Goal: Information Seeking & Learning: Learn about a topic

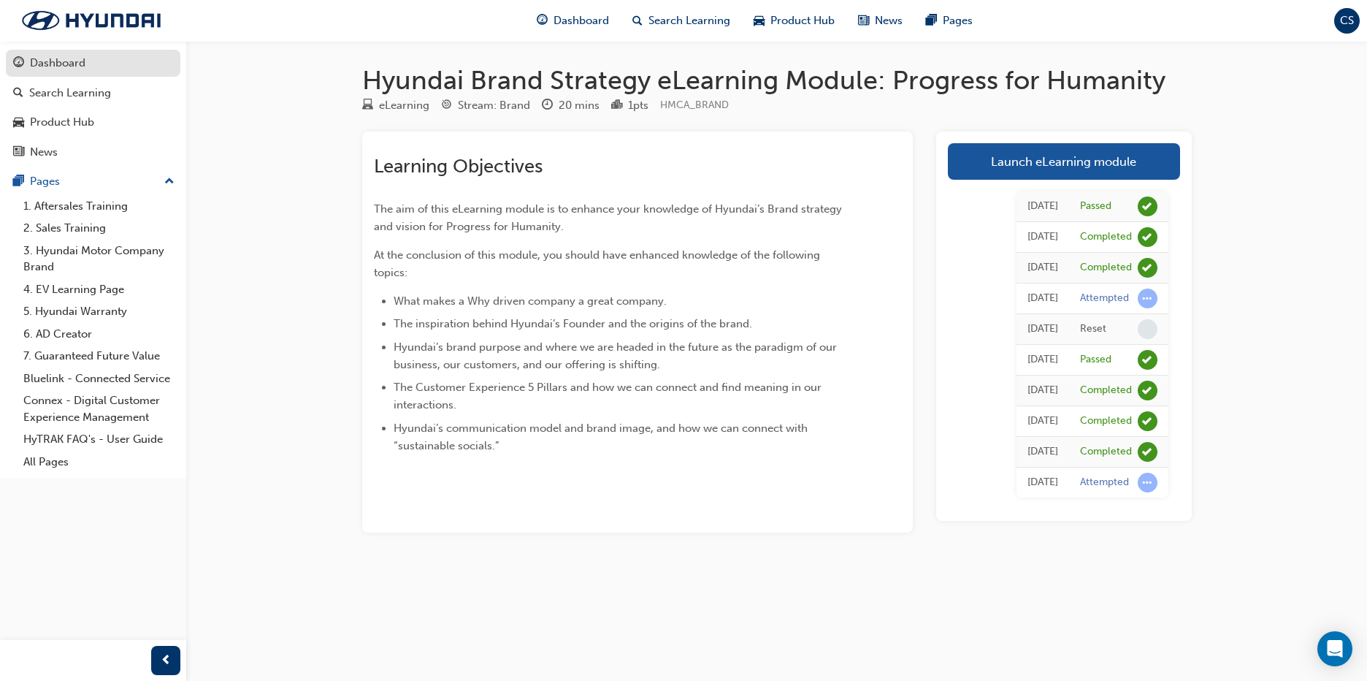
click at [86, 58] on div "Dashboard" at bounding box center [93, 63] width 160 height 18
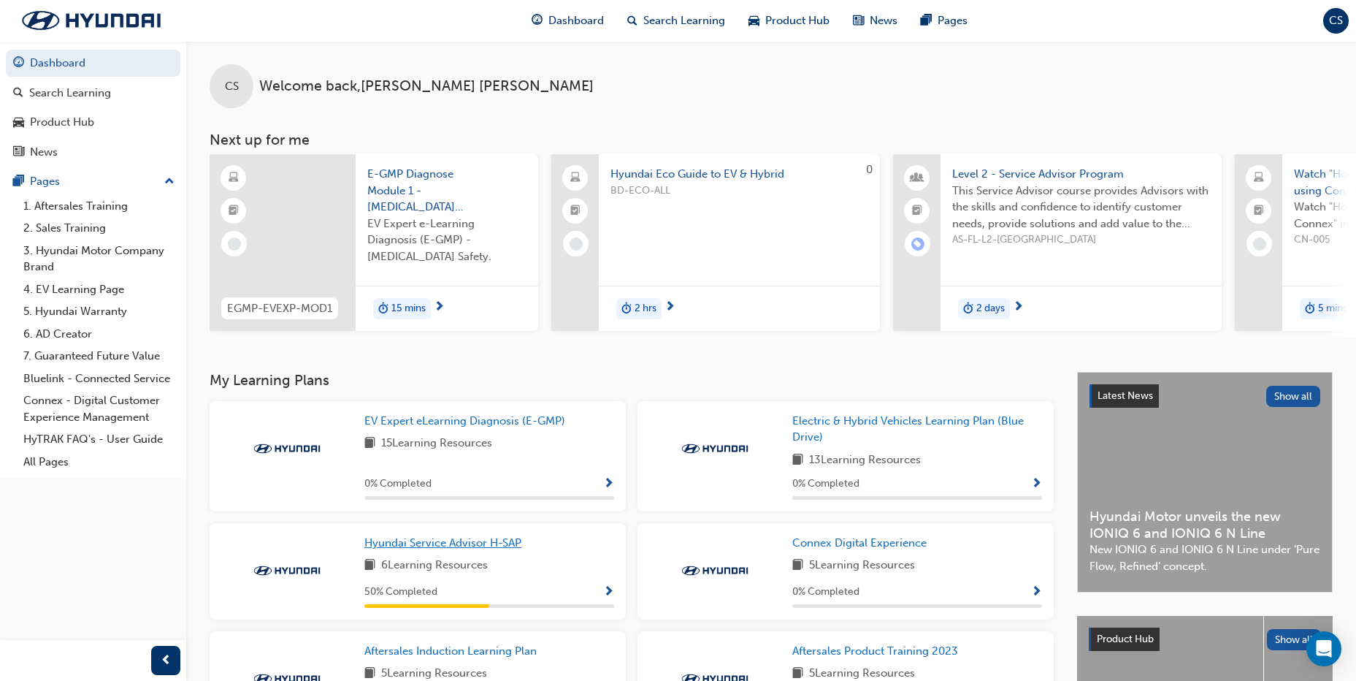
click at [430, 546] on span "Hyundai Service Advisor H-SAP" at bounding box center [442, 542] width 157 height 13
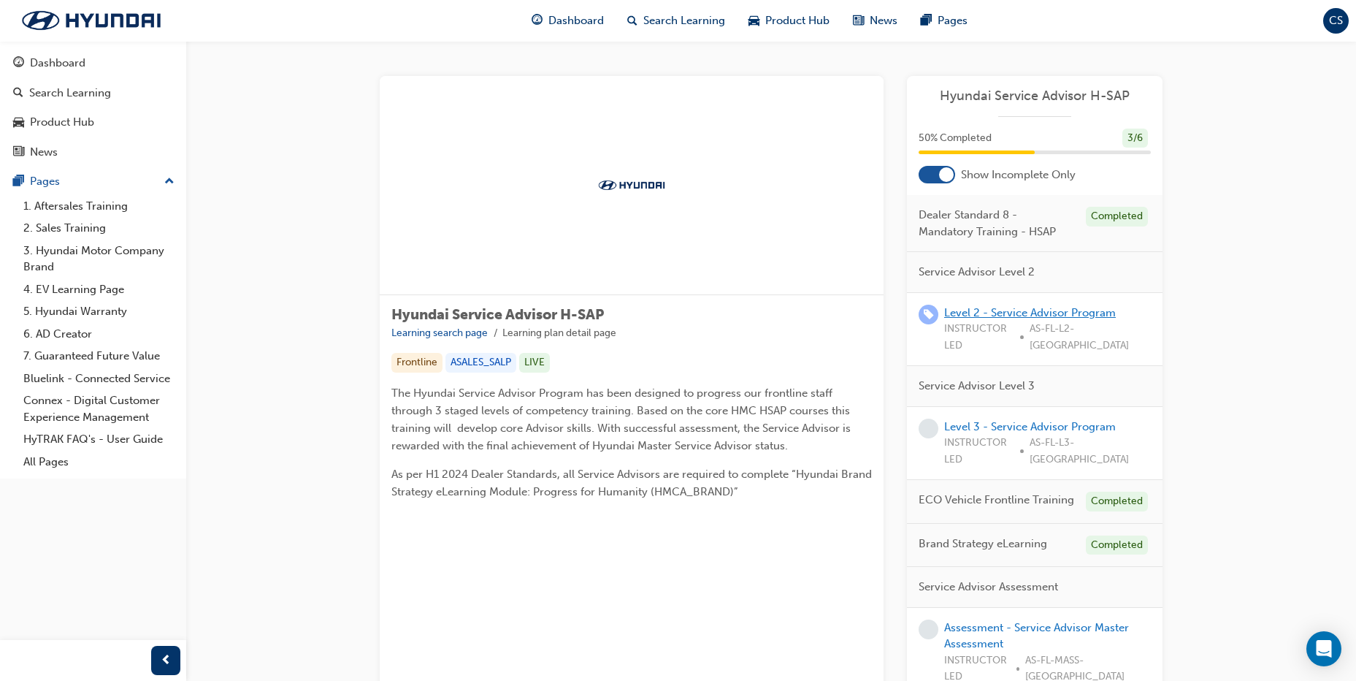
click at [1023, 307] on link "Level 2 - Service Advisor Program" at bounding box center [1030, 312] width 172 height 13
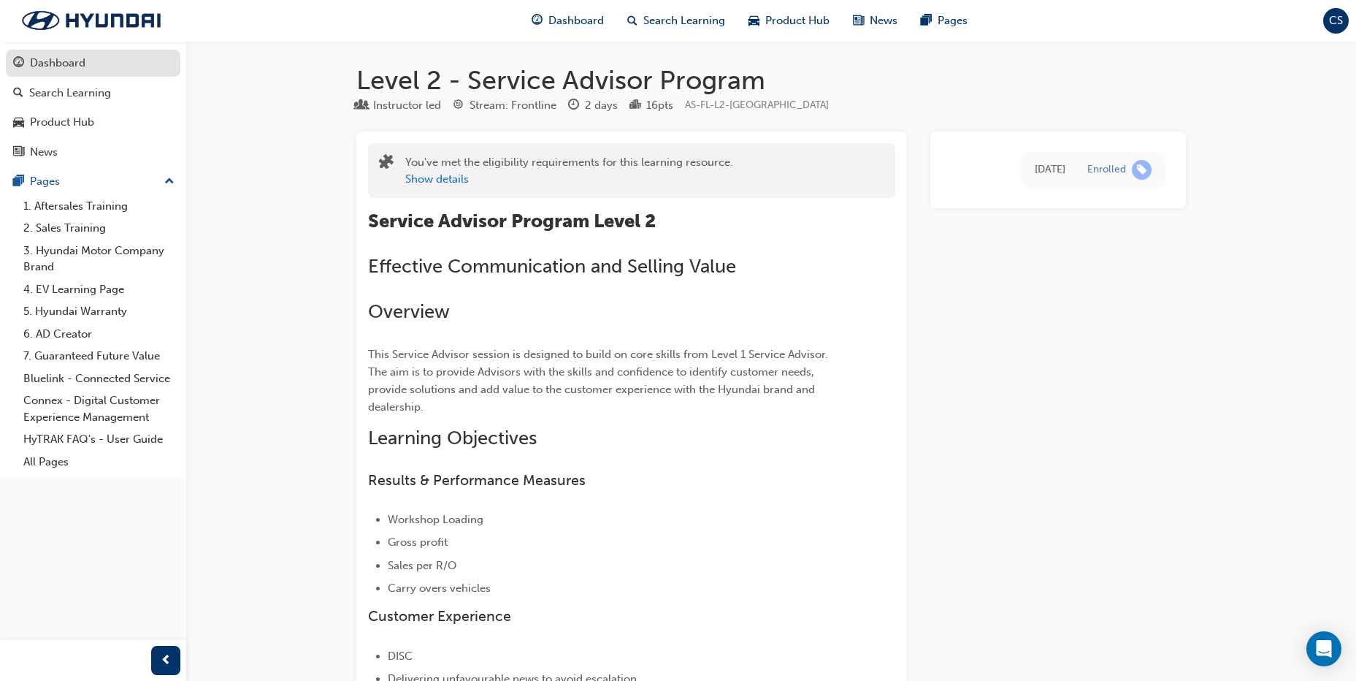
click at [91, 54] on div "Dashboard" at bounding box center [93, 63] width 160 height 18
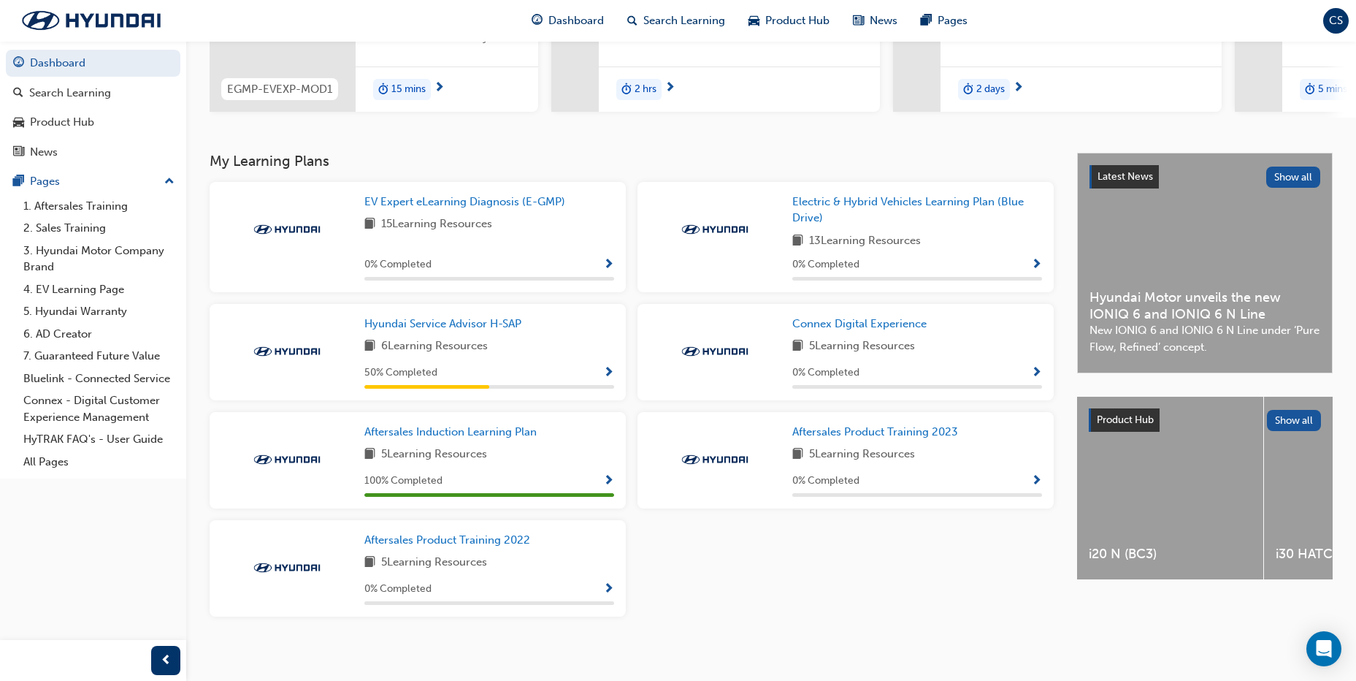
scroll to position [232, 0]
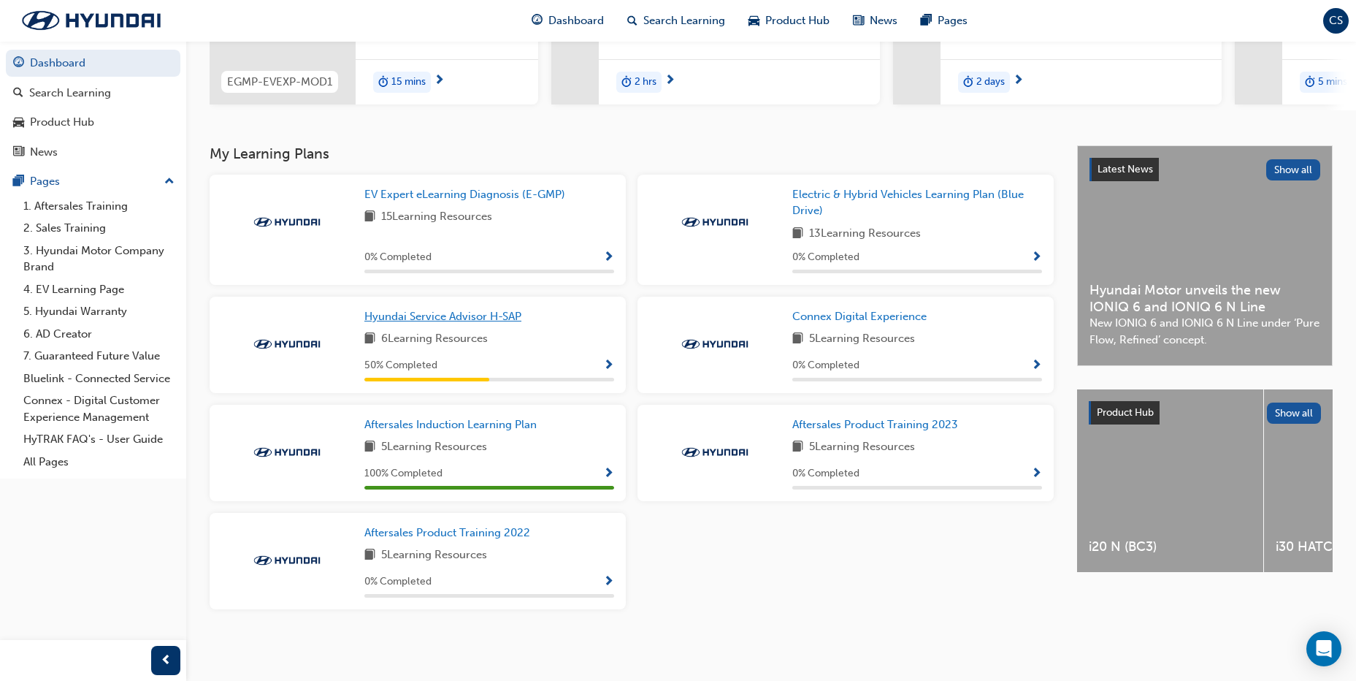
click at [437, 318] on span "Hyundai Service Advisor H-SAP" at bounding box center [442, 316] width 157 height 13
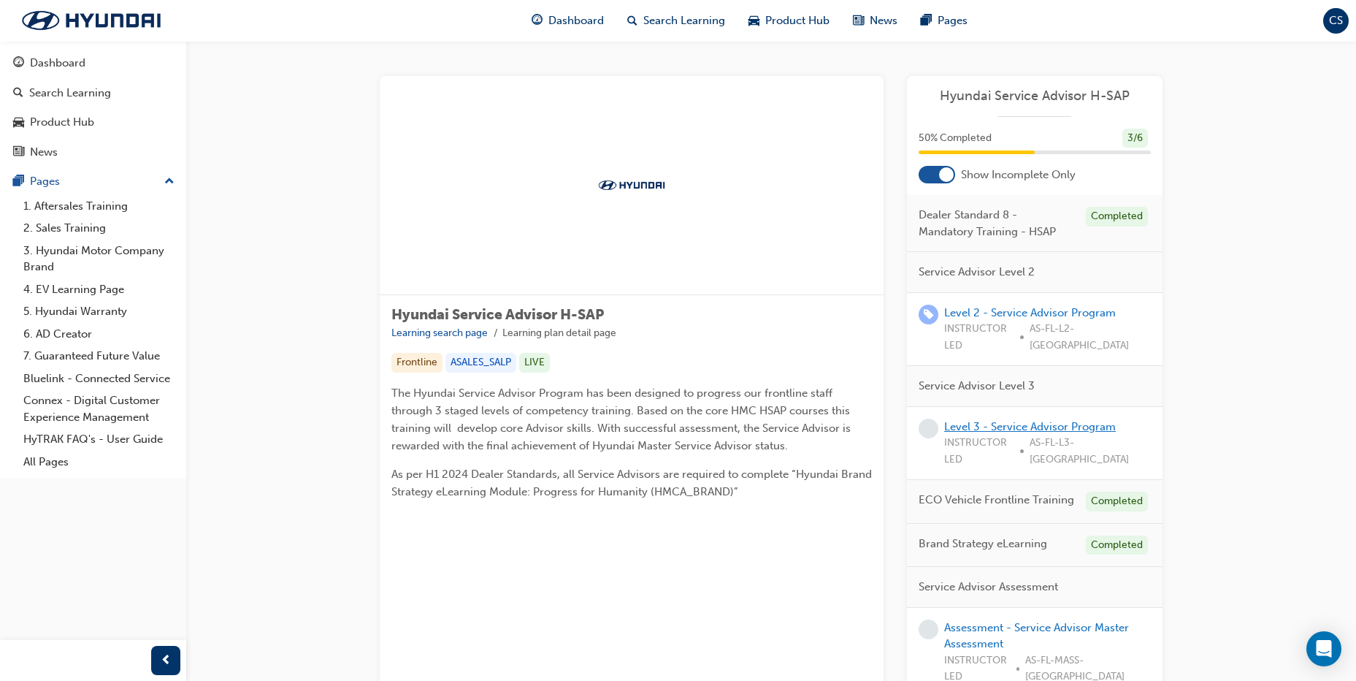
click at [1041, 420] on link "Level 3 - Service Advisor Program" at bounding box center [1030, 426] width 172 height 13
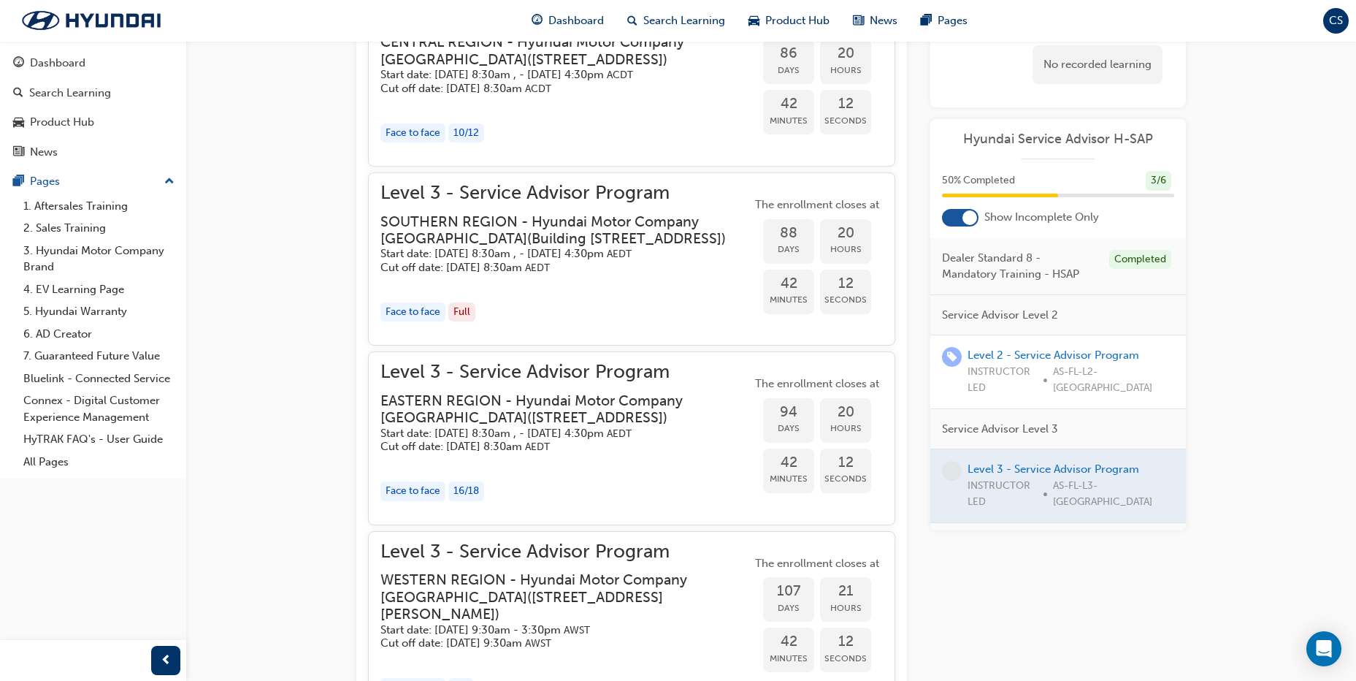
scroll to position [1344, 0]
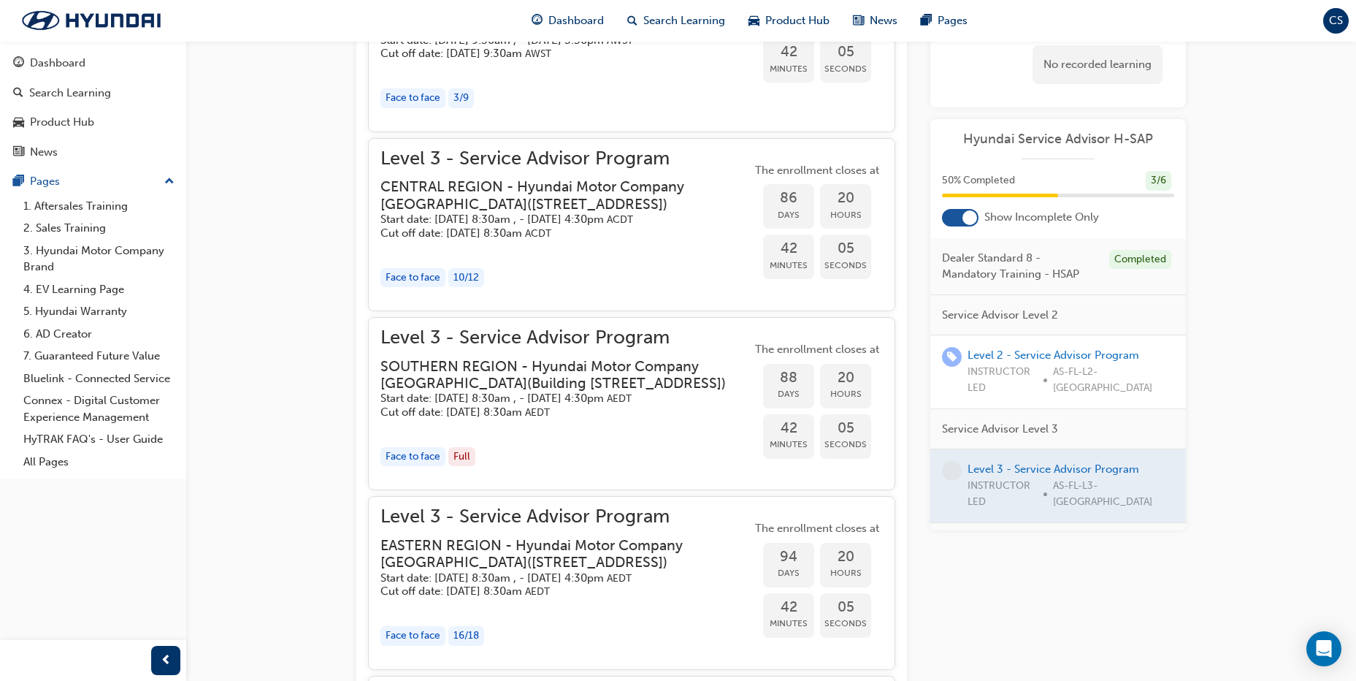
click at [568, 346] on span "Level 3 - Service Advisor Program" at bounding box center [566, 337] width 371 height 17
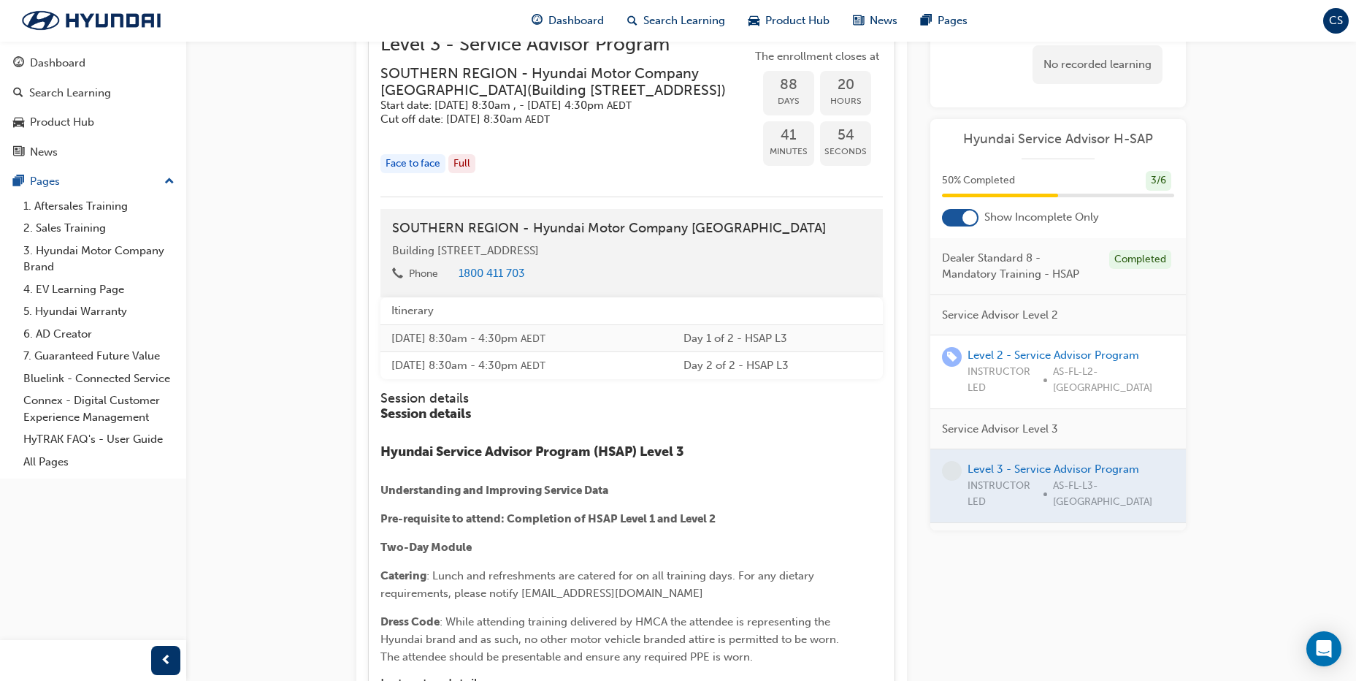
scroll to position [1636, 0]
click at [535, 237] on h4 "SOUTHERN REGION - Hyundai Motor Company [GEOGRAPHIC_DATA]" at bounding box center [631, 229] width 479 height 16
click at [489, 54] on span "Level 3 - Service Advisor Program" at bounding box center [566, 45] width 371 height 17
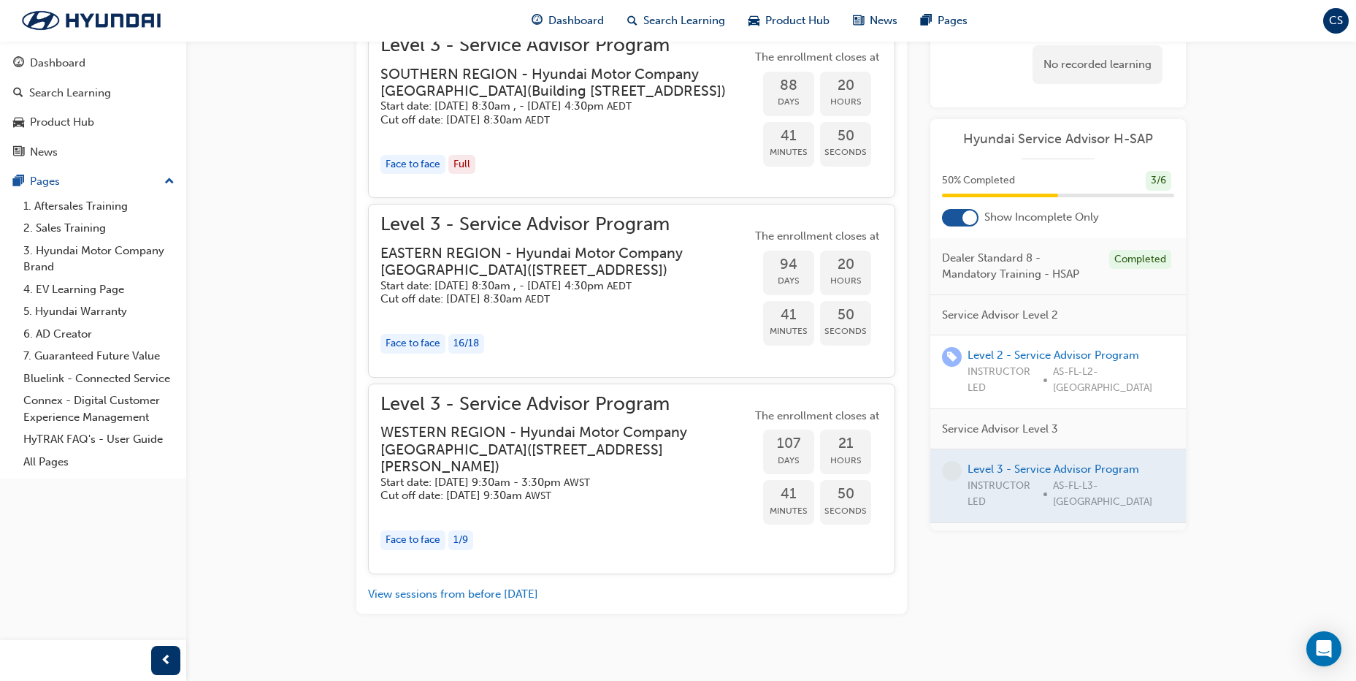
click at [489, 54] on span "Level 3 - Service Advisor Program" at bounding box center [566, 45] width 371 height 17
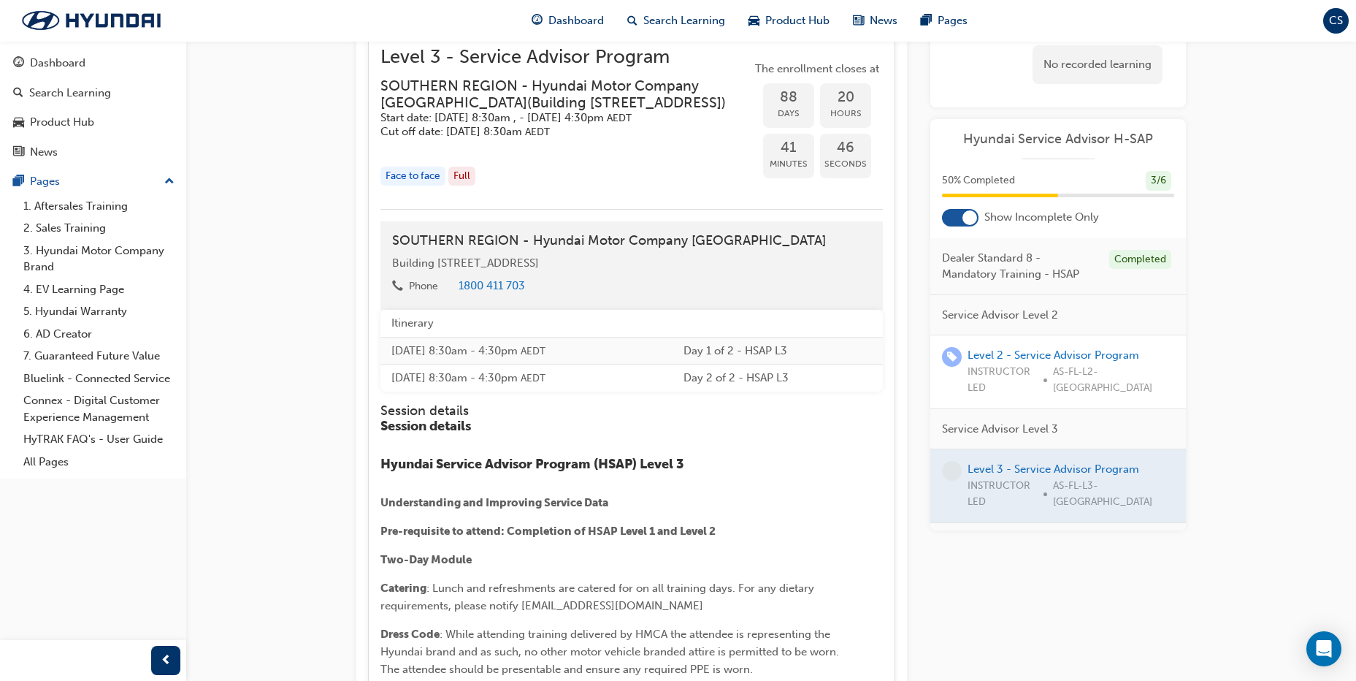
scroll to position [1417, 0]
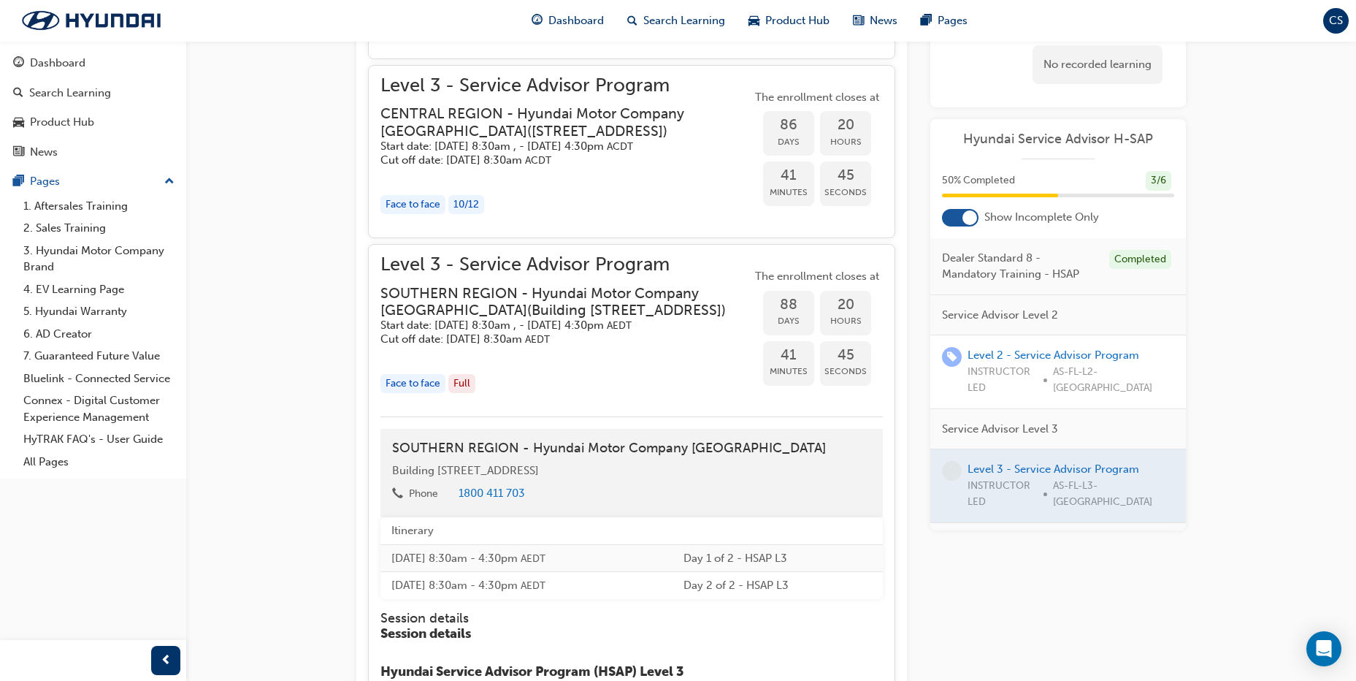
click at [533, 291] on div "Level 3 - Service Advisor Program SOUTHERN REGION - Hyundai Motor Company [GEOG…" at bounding box center [566, 300] width 371 height 89
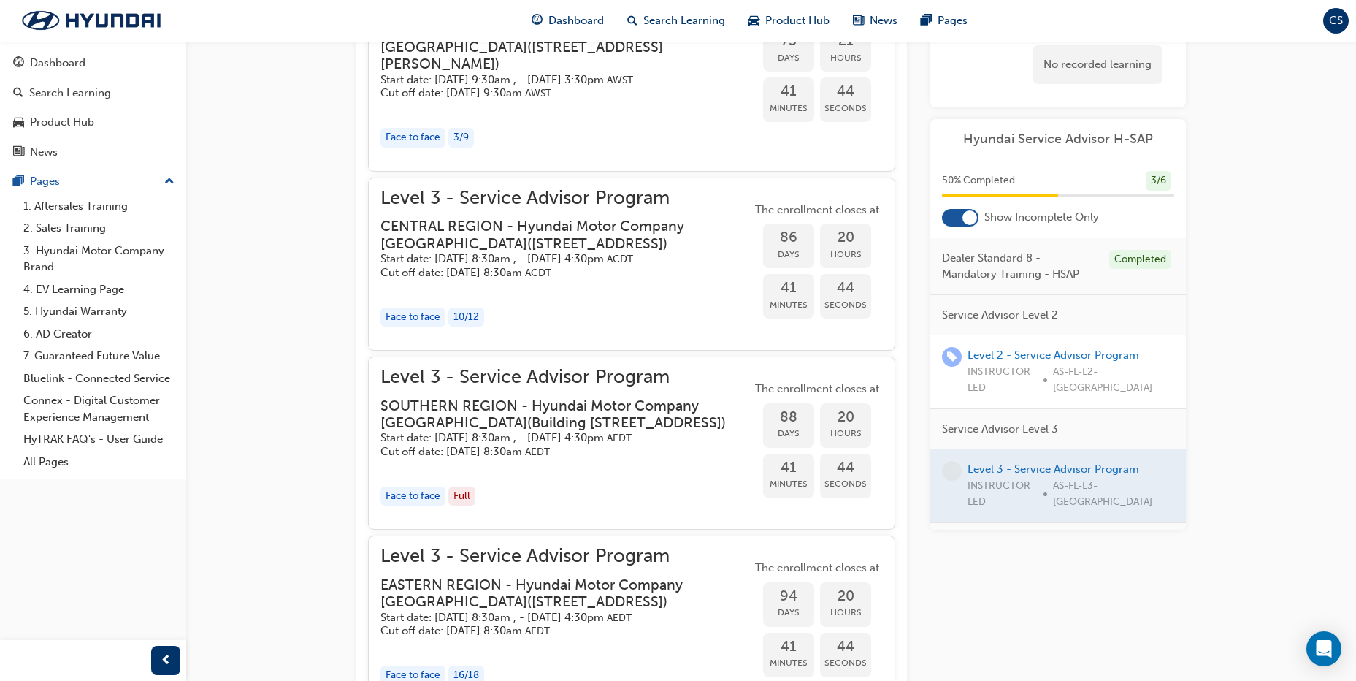
scroll to position [1198, 0]
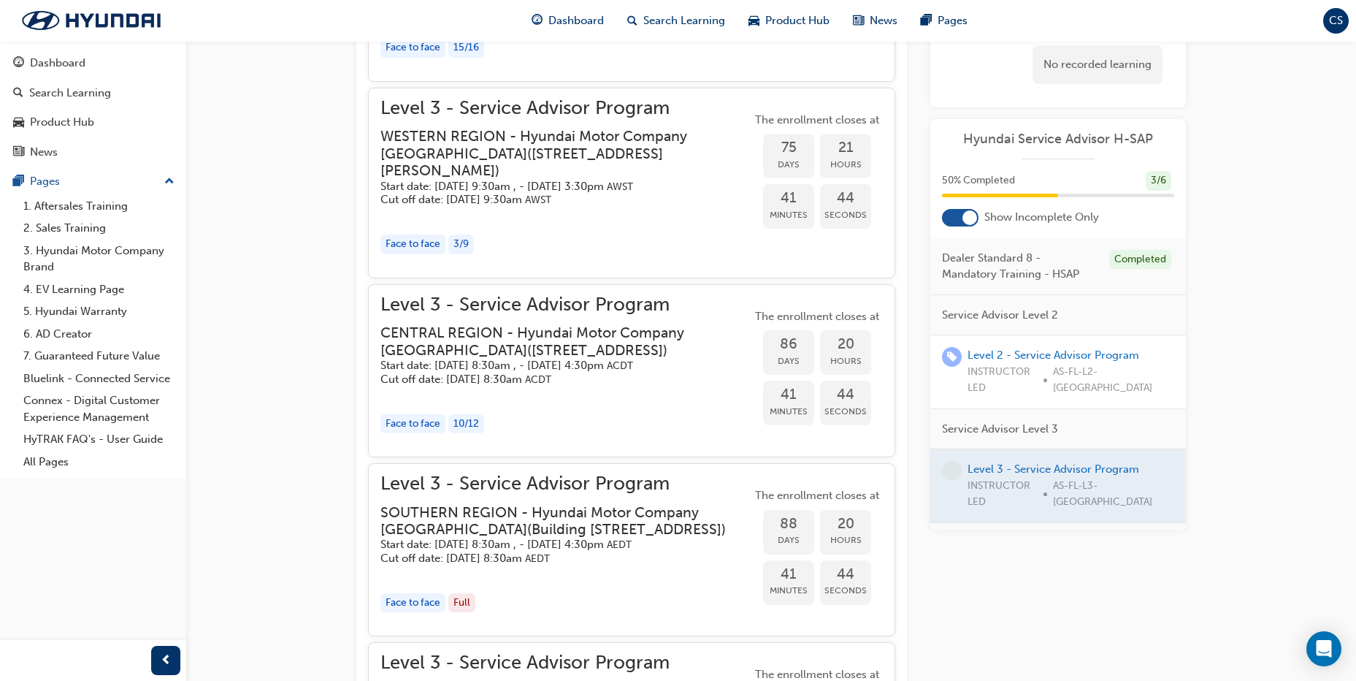
click at [578, 297] on span "Level 3 - Service Advisor Program" at bounding box center [566, 305] width 371 height 17
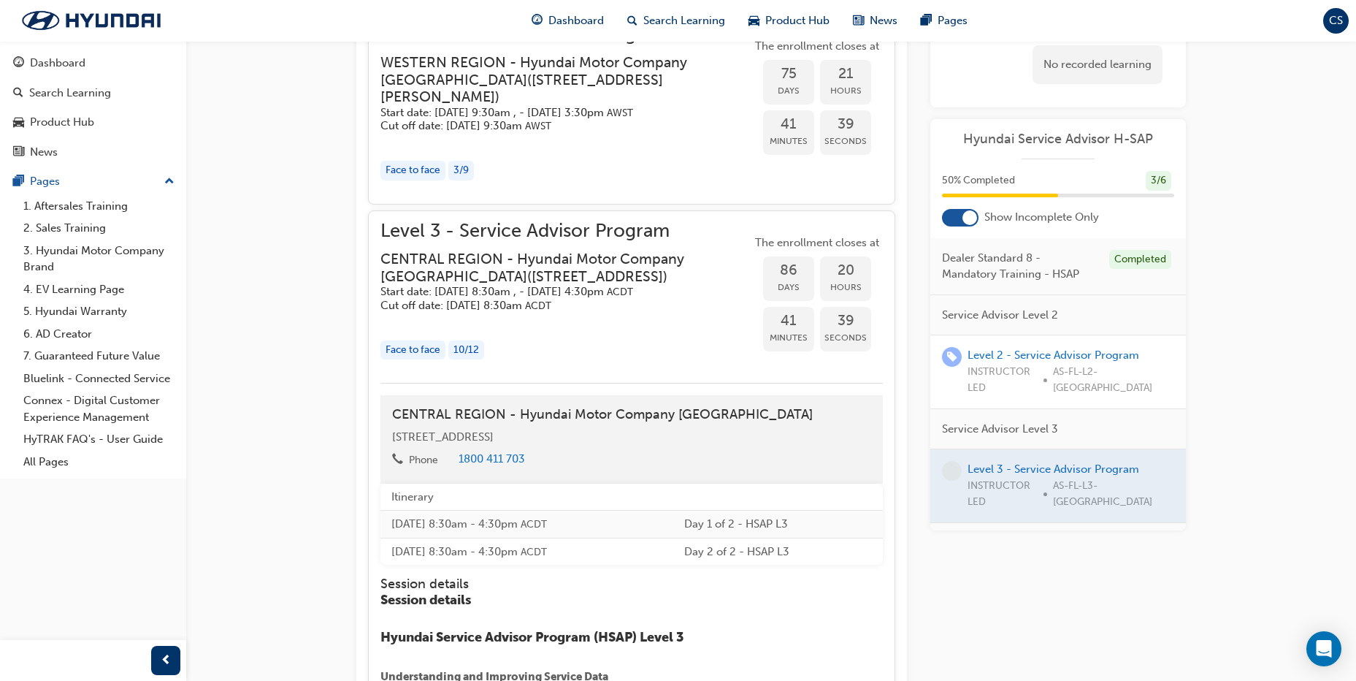
scroll to position [1125, 0]
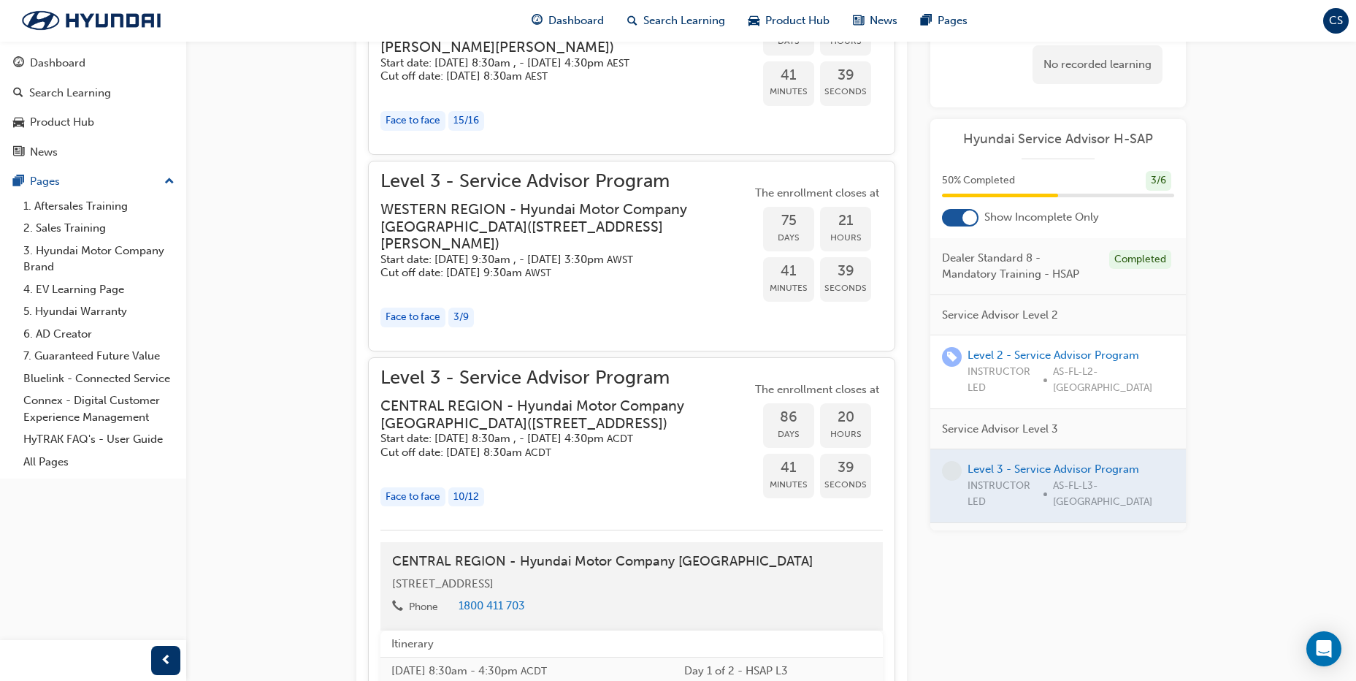
click at [524, 180] on span "Level 3 - Service Advisor Program" at bounding box center [566, 181] width 371 height 17
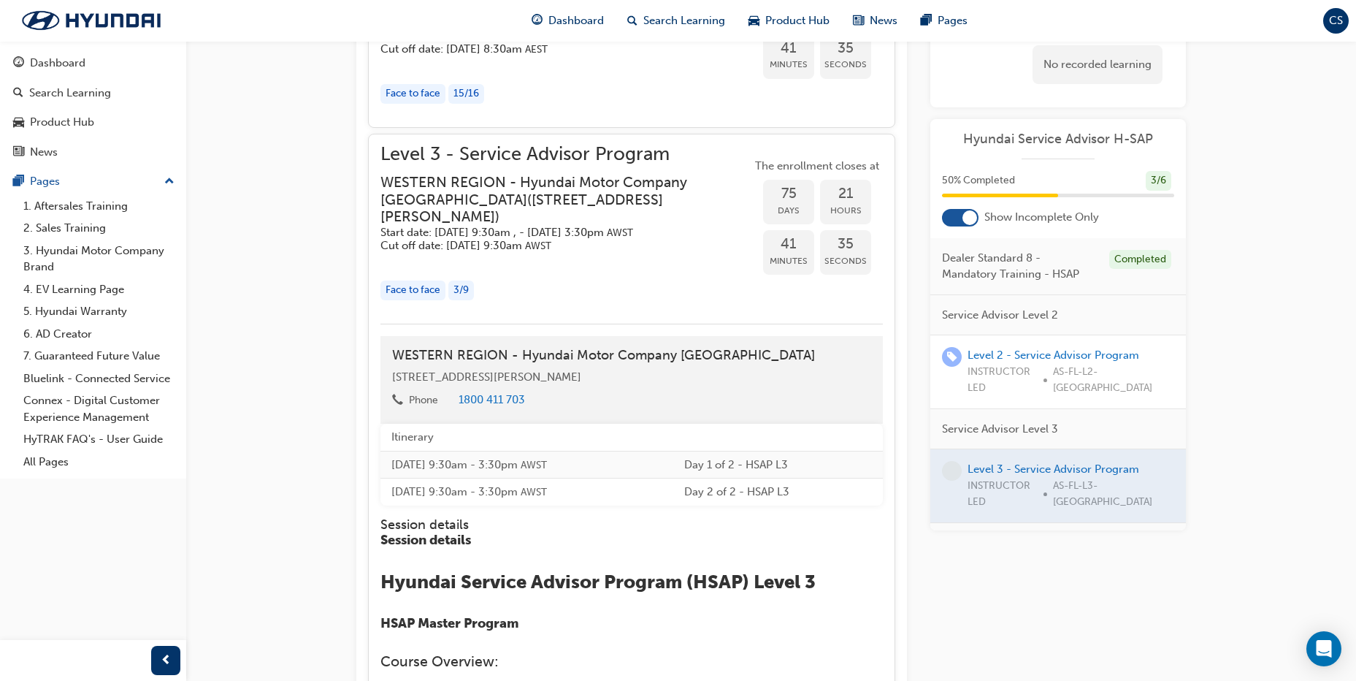
scroll to position [979, 0]
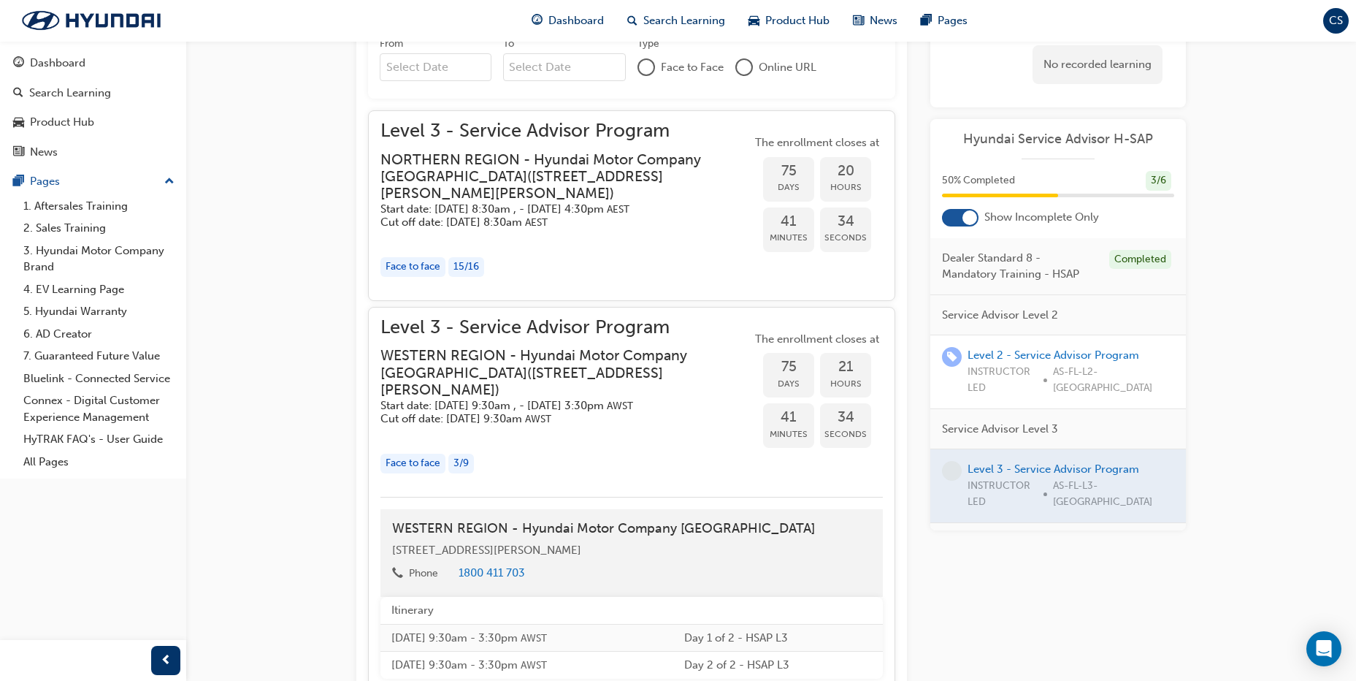
click at [513, 140] on span "Level 3 - Service Advisor Program" at bounding box center [566, 131] width 371 height 17
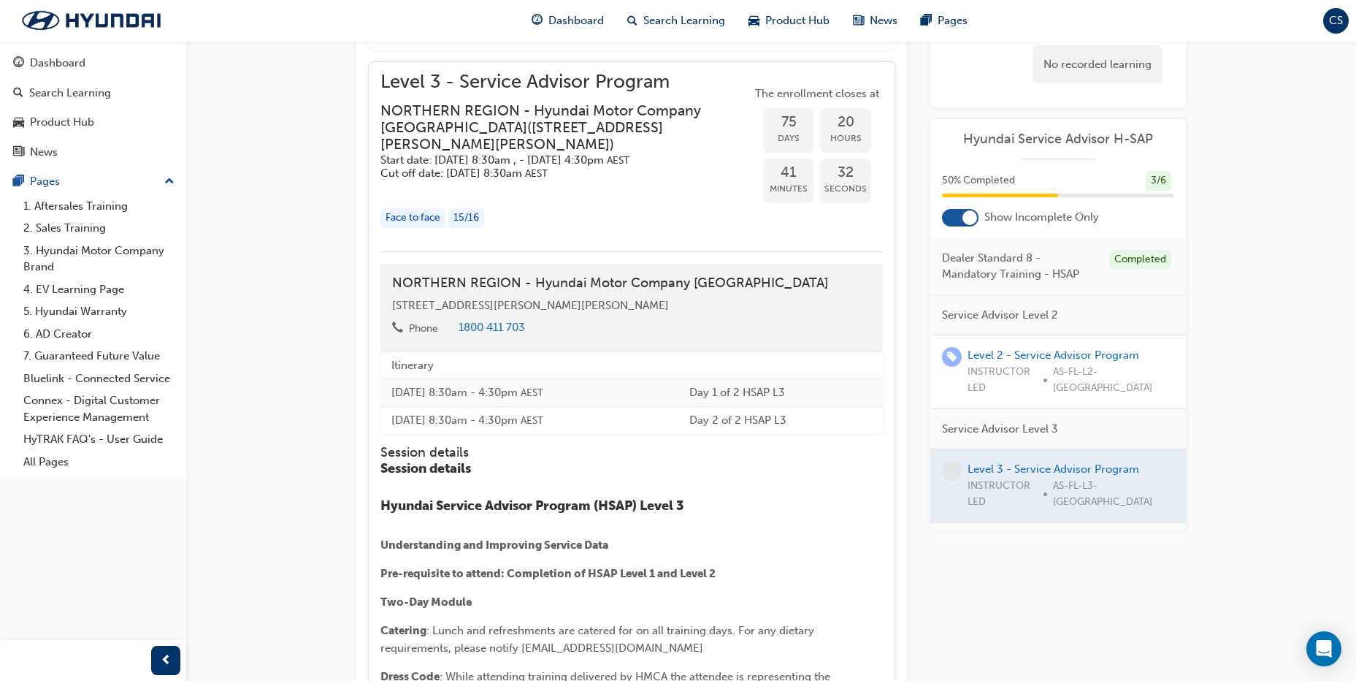
scroll to position [833, 0]
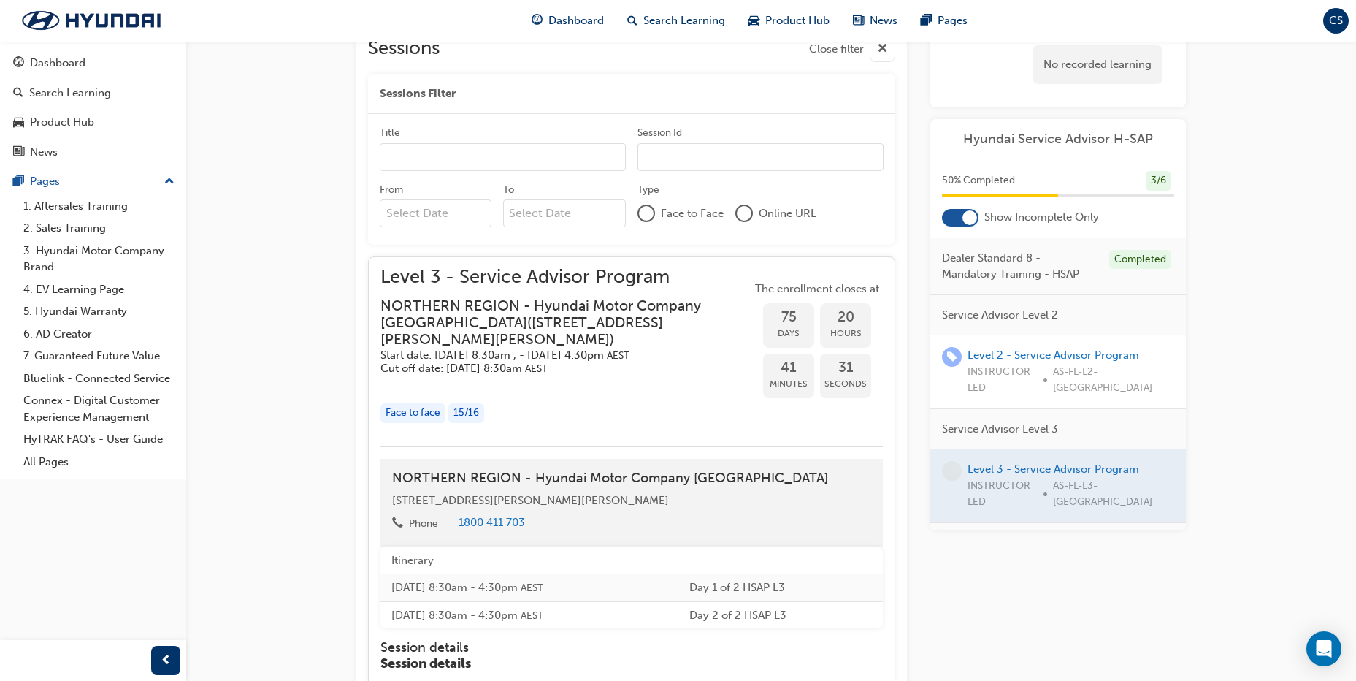
click at [513, 286] on span "Level 3 - Service Advisor Program" at bounding box center [566, 277] width 371 height 17
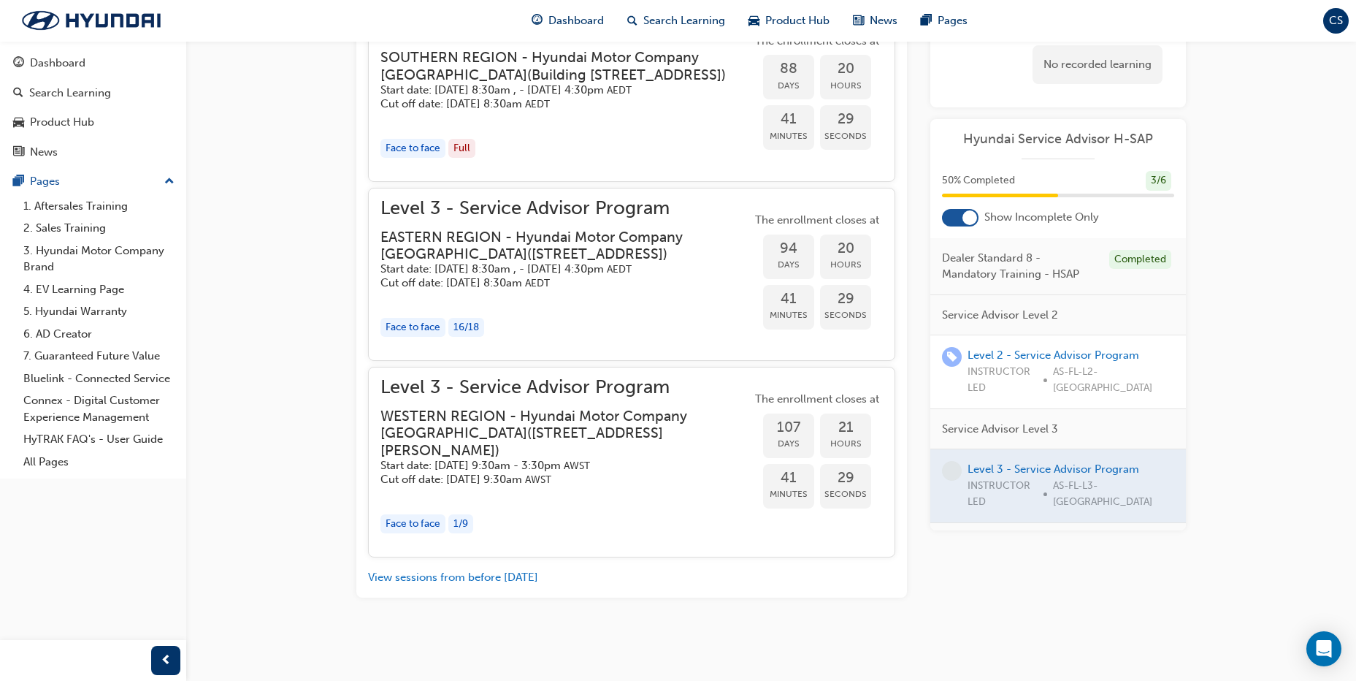
scroll to position [3160, 0]
click at [489, 390] on div "Level 3 - Service Advisor Program WESTERN REGION - Hyundai Motor Company [GEOGR…" at bounding box center [631, 462] width 527 height 191
click at [492, 396] on span "Level 3 - Service Advisor Program" at bounding box center [566, 387] width 371 height 17
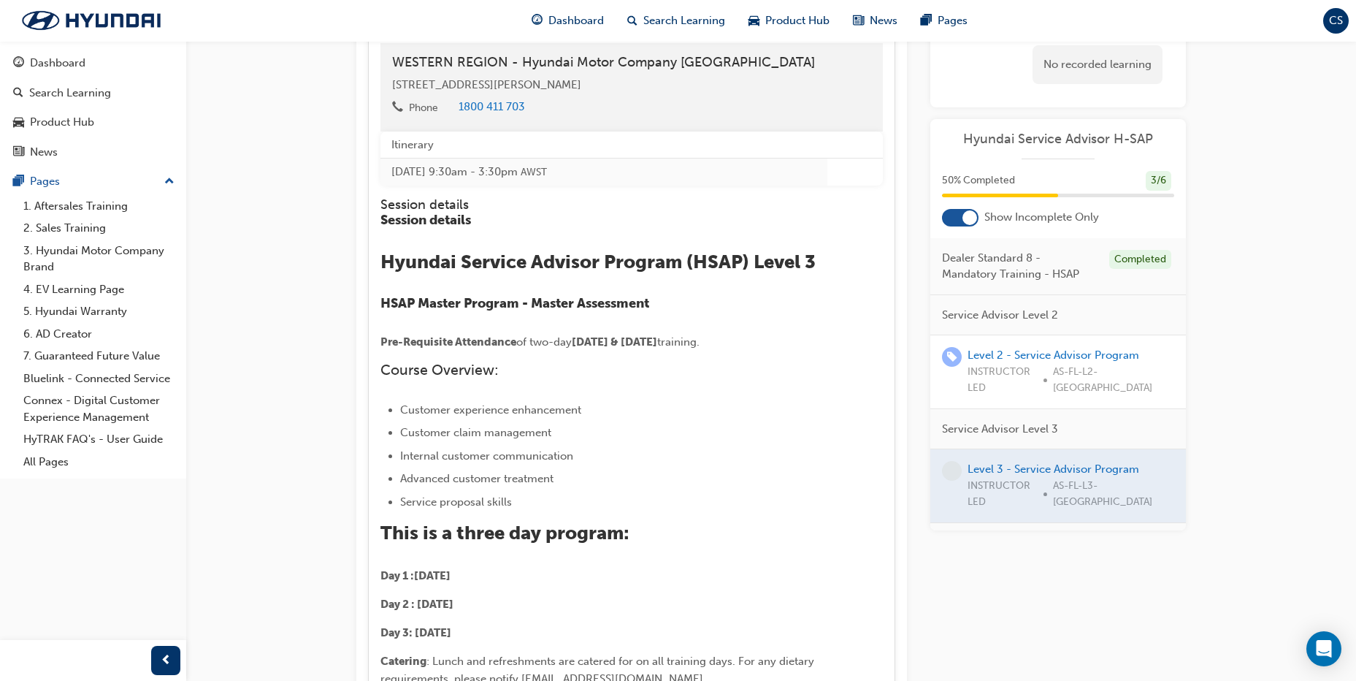
scroll to position [3501, 0]
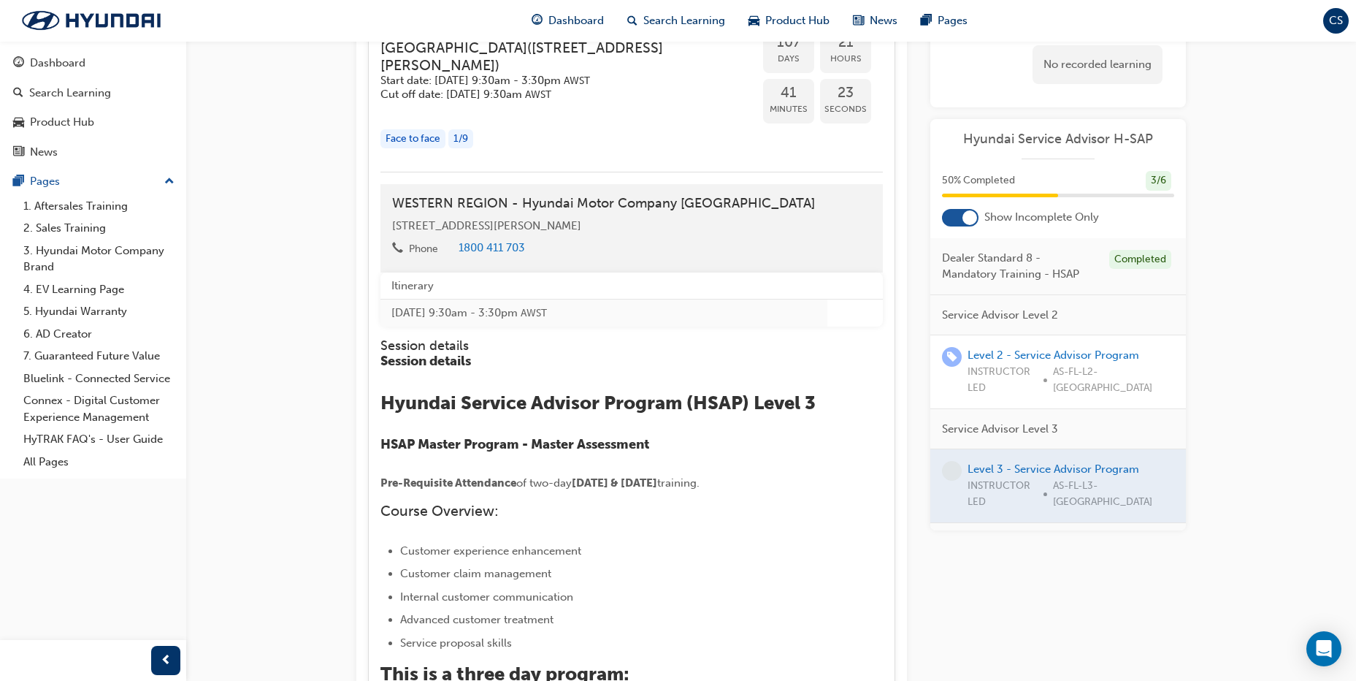
click at [545, 212] on h4 "WESTERN REGION - Hyundai Motor Company [GEOGRAPHIC_DATA]" at bounding box center [631, 204] width 479 height 16
click at [519, 11] on span "Level 3 - Service Advisor Program" at bounding box center [566, 2] width 371 height 17
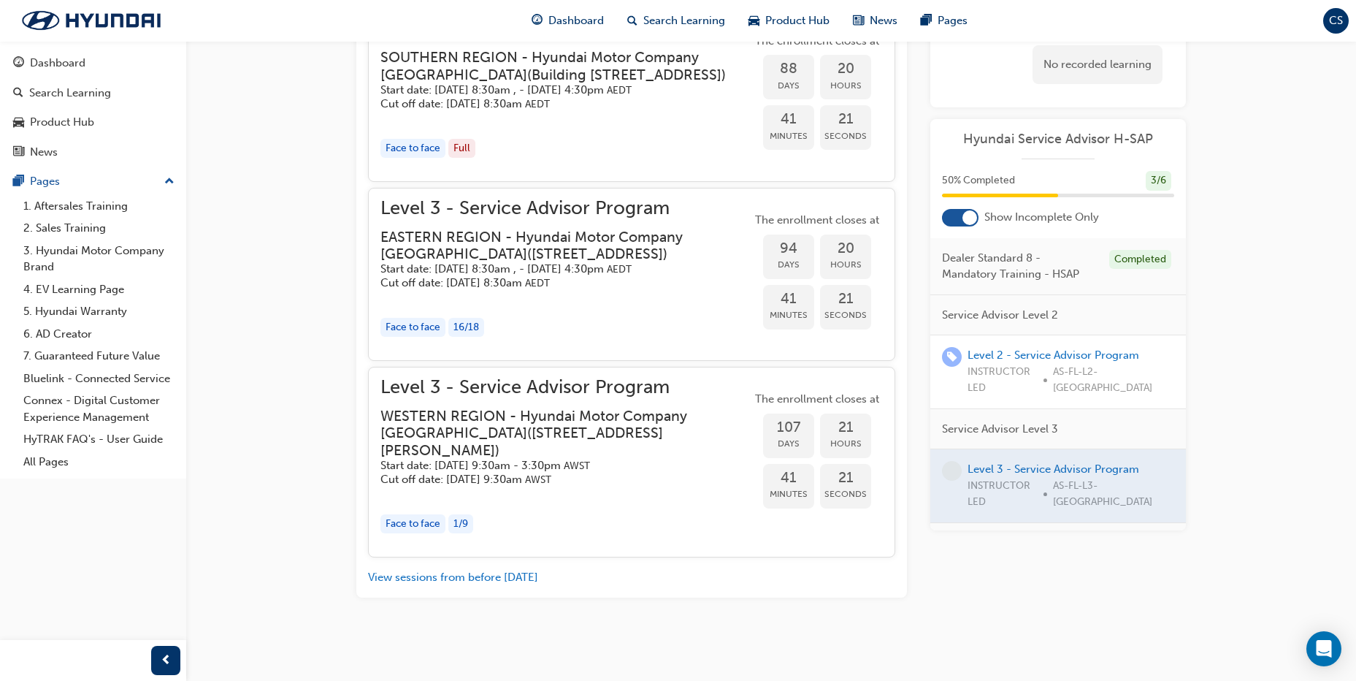
scroll to position [2941, 0]
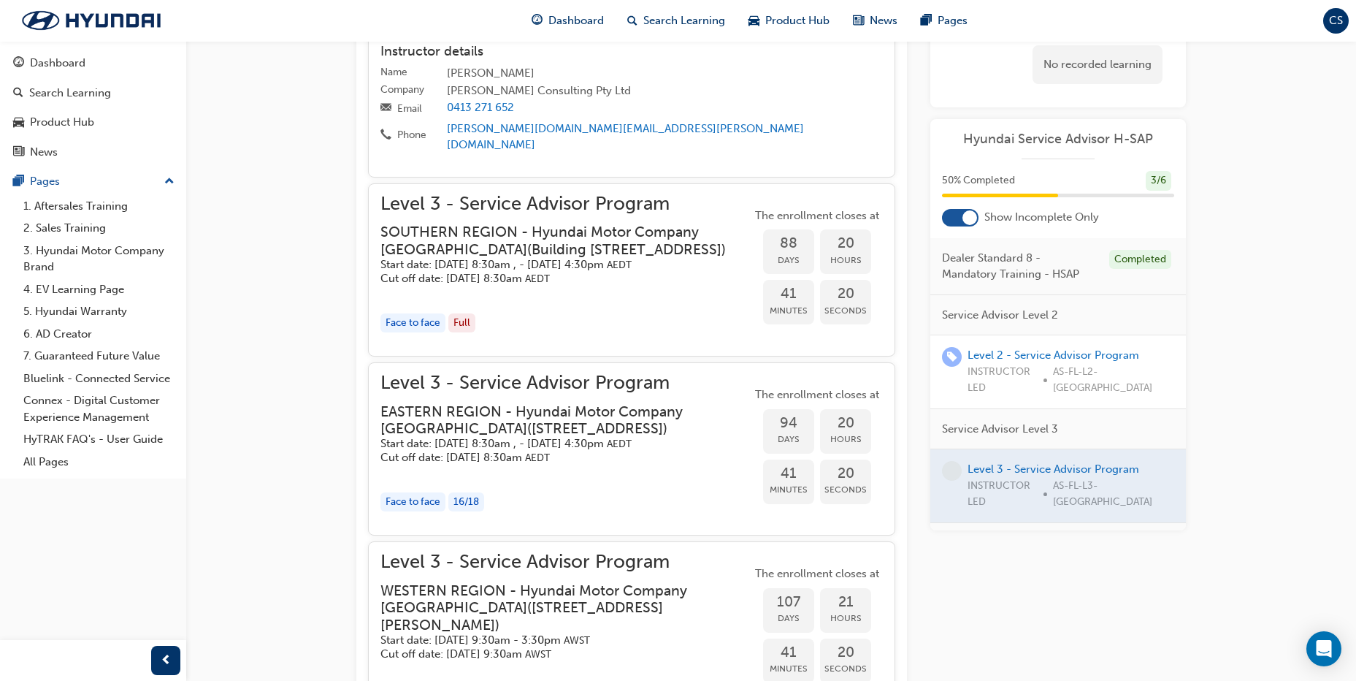
click at [590, 196] on span "Level 3 - Service Advisor Program" at bounding box center [566, 204] width 371 height 17
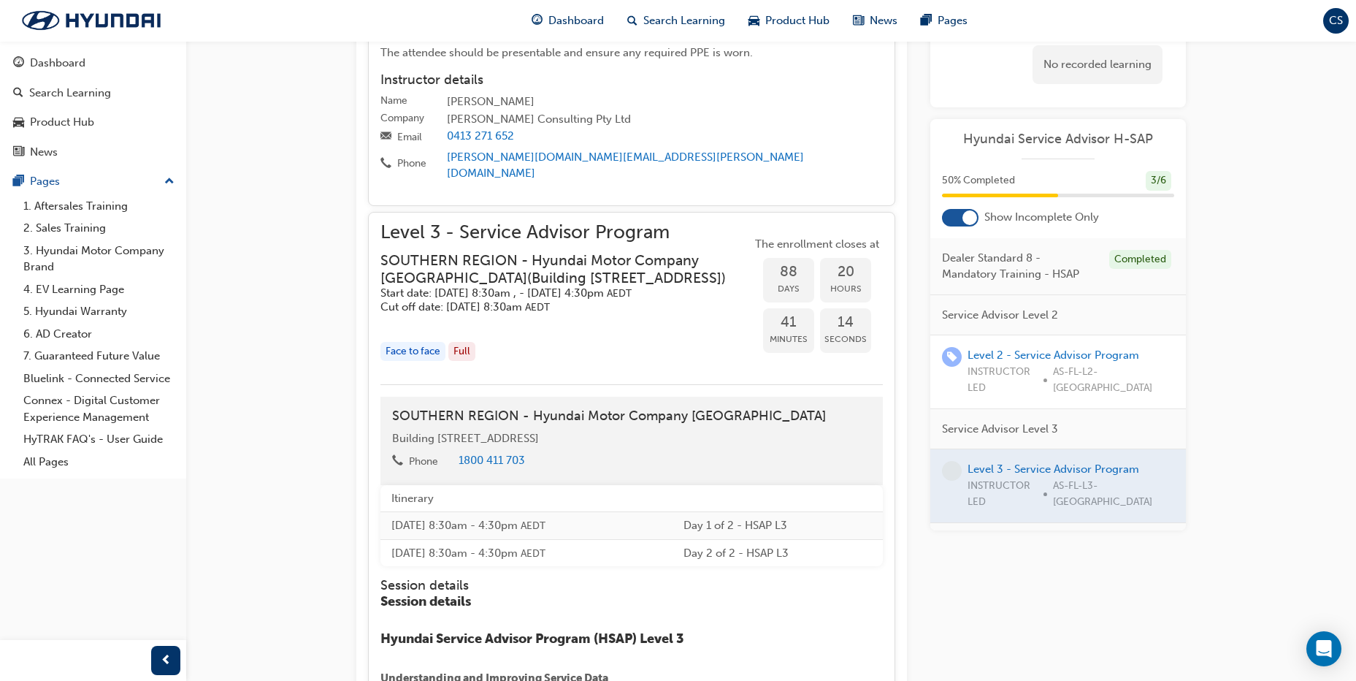
scroll to position [2795, 0]
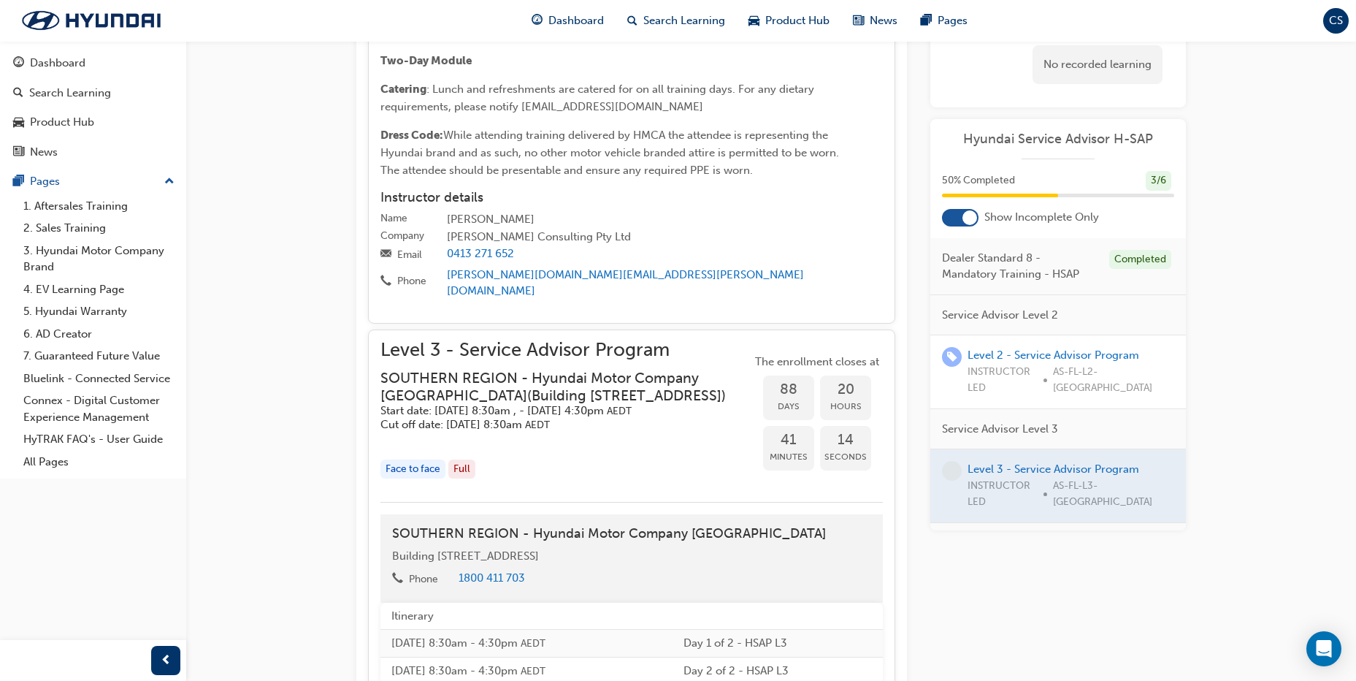
click at [573, 351] on span "Level 3 - Service Advisor Program" at bounding box center [566, 350] width 371 height 17
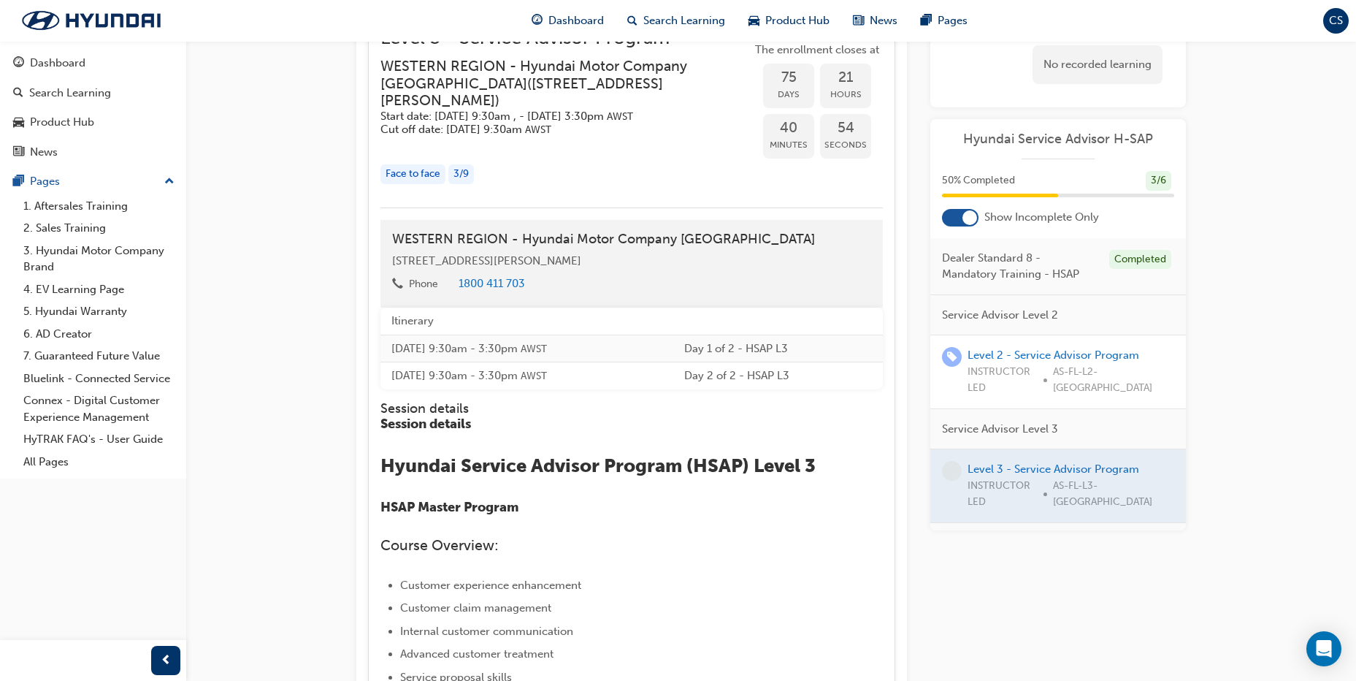
scroll to position [1188, 0]
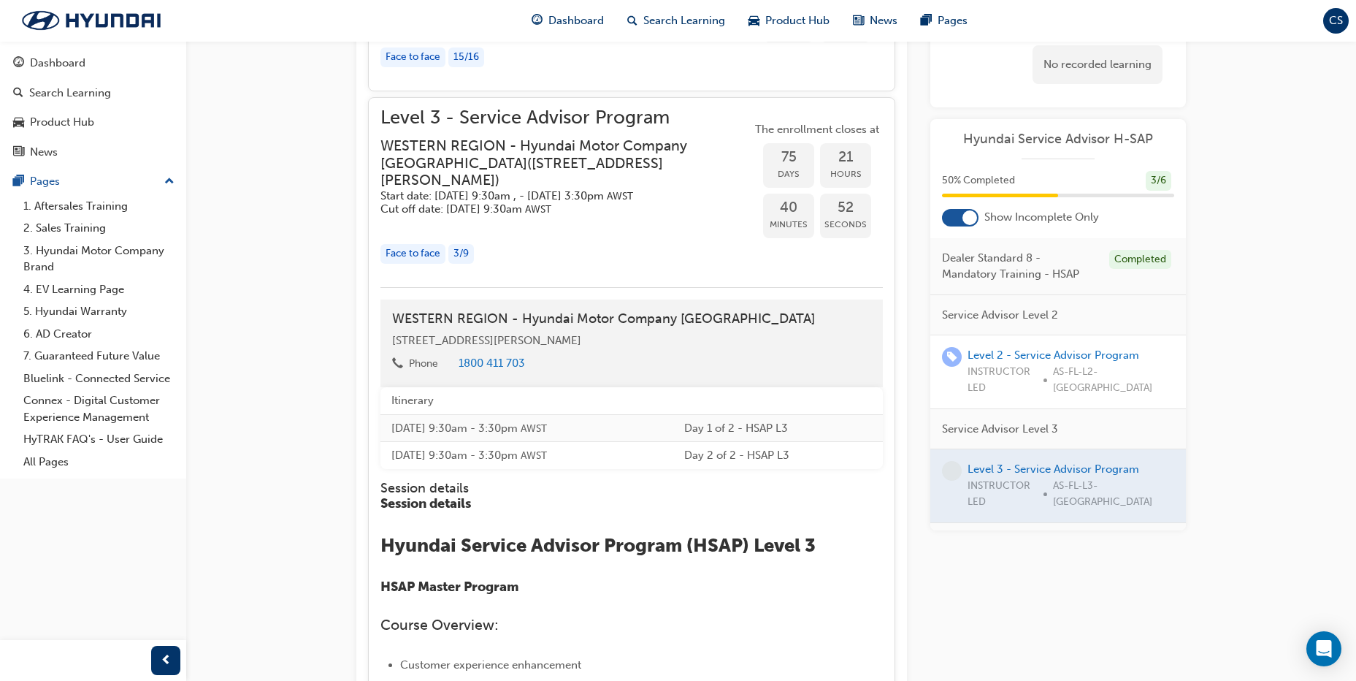
click at [483, 123] on span "Level 3 - Service Advisor Program" at bounding box center [566, 118] width 371 height 17
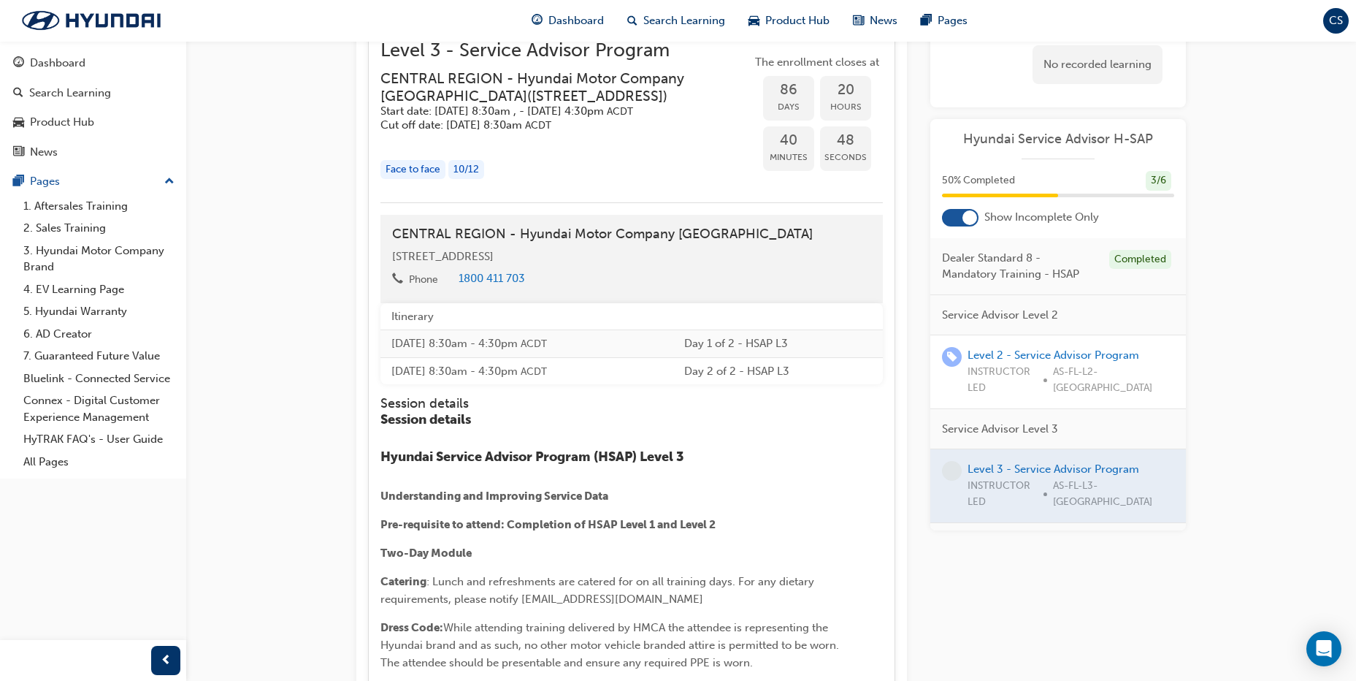
scroll to position [1334, 0]
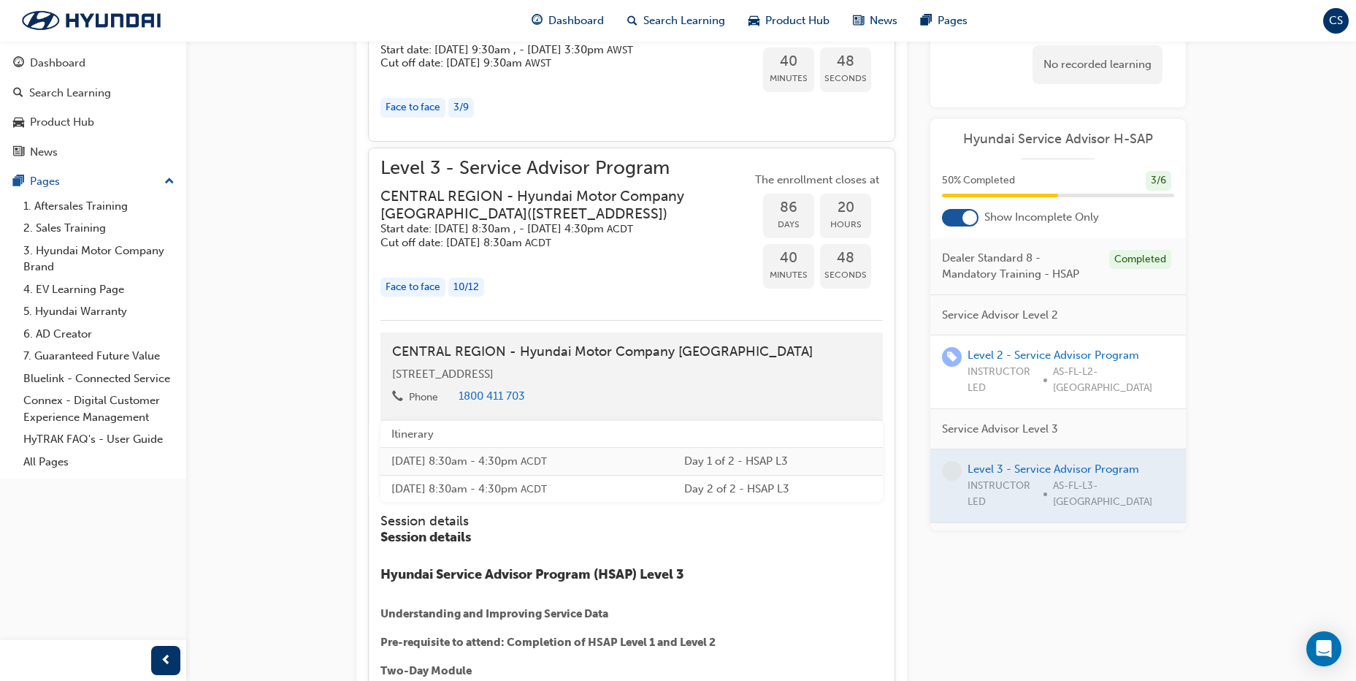
click at [475, 160] on span "Level 3 - Service Advisor Program" at bounding box center [566, 168] width 371 height 17
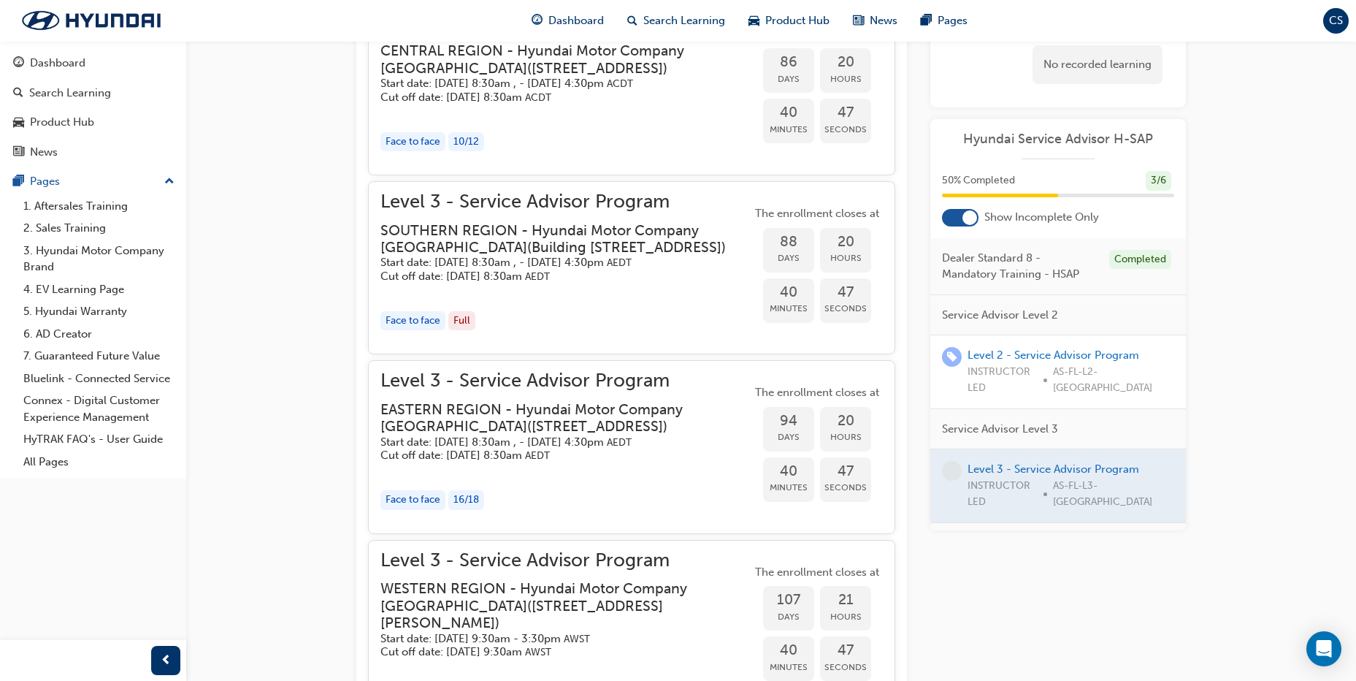
scroll to position [1480, 0]
click at [473, 210] on span "Level 3 - Service Advisor Program" at bounding box center [566, 201] width 371 height 17
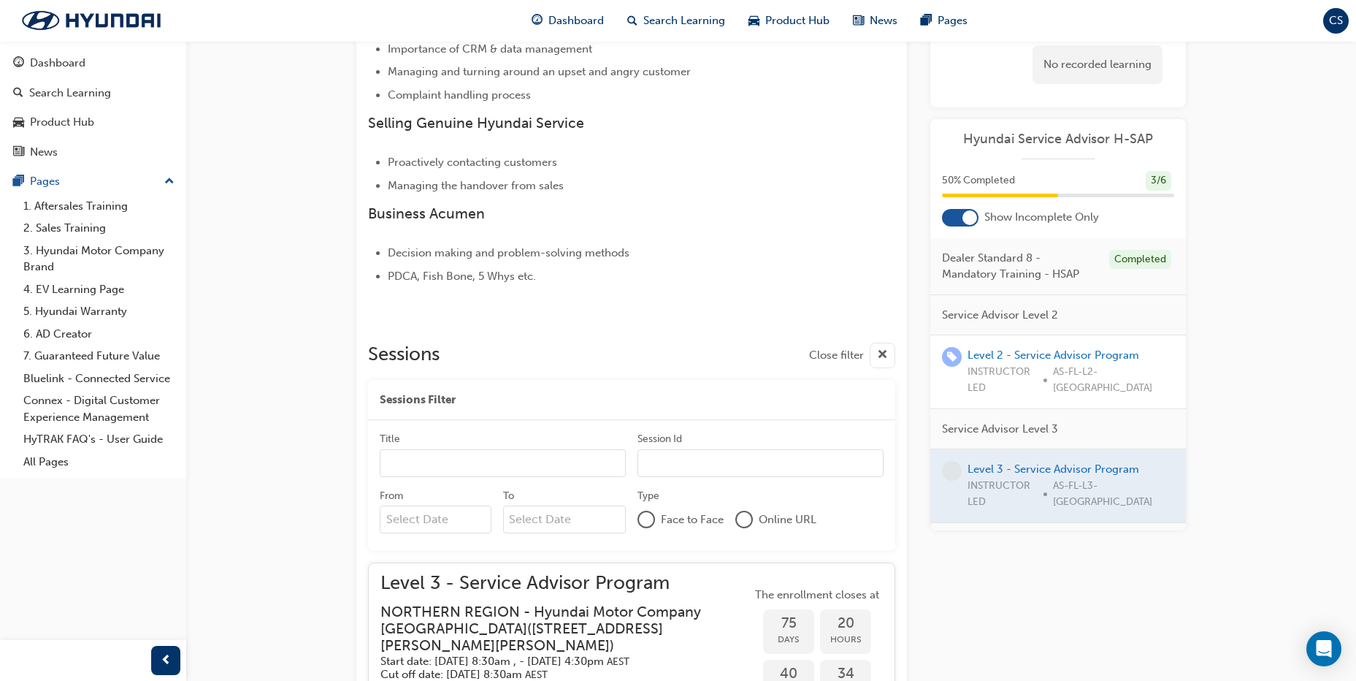
scroll to position [312, 0]
